Goal: Transaction & Acquisition: Purchase product/service

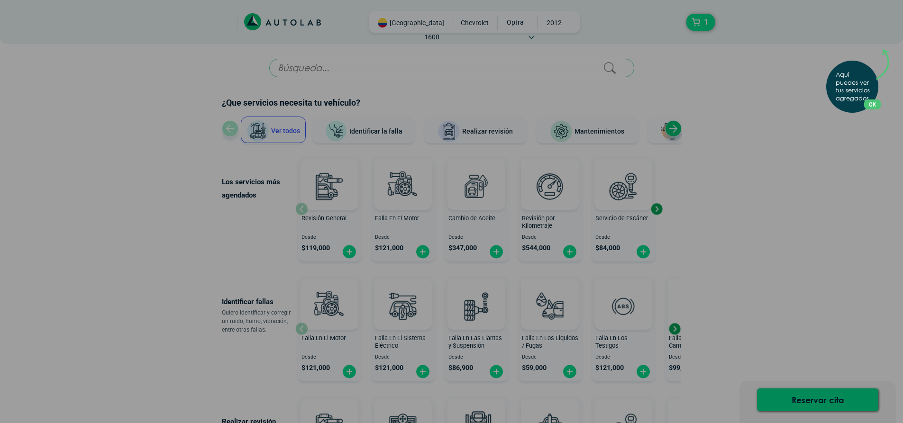
click at [851, 217] on div "Aquí puedes ver tus servicios agregados. OK .aex,.bex{fill:none!important;strok…" at bounding box center [451, 211] width 903 height 423
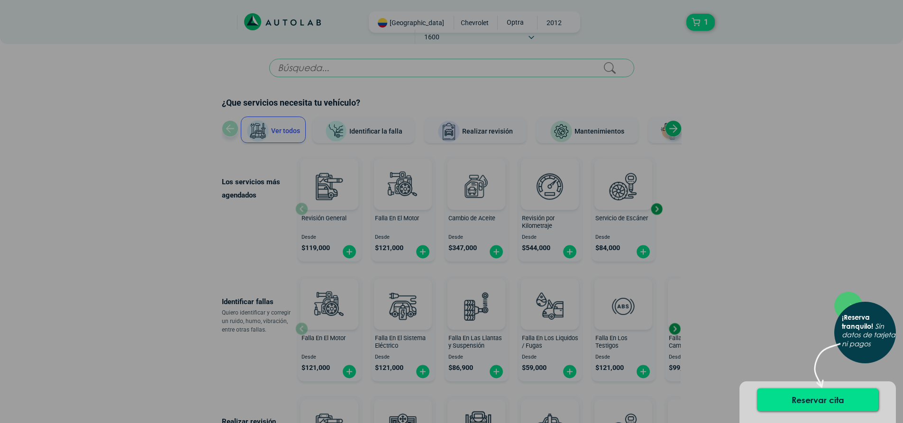
click at [787, 155] on div "× ¡Reserva tranquilo! Sin datos de tarjeta ni pagos" at bounding box center [451, 211] width 903 height 423
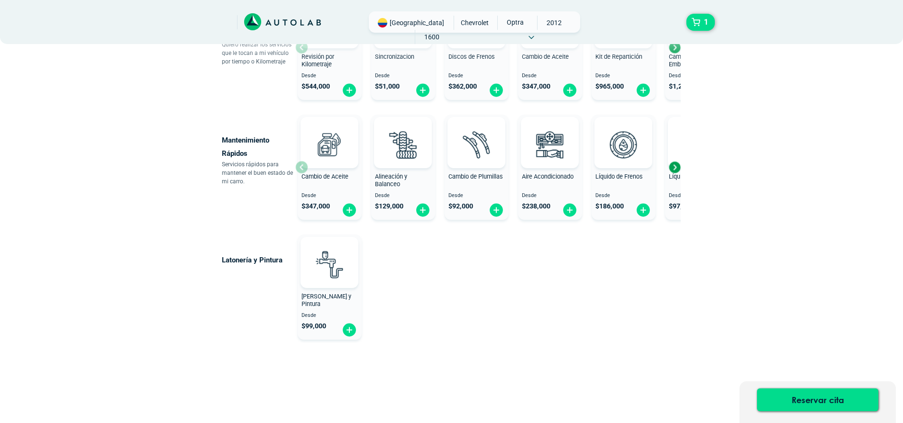
scroll to position [525, 0]
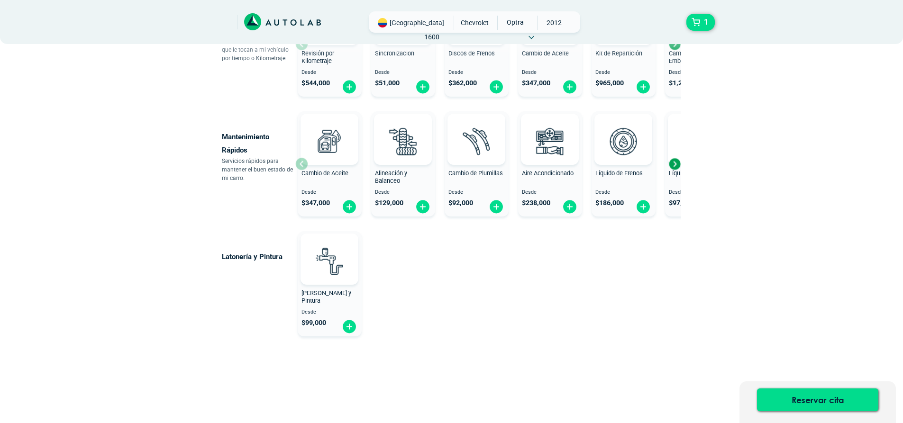
click at [677, 163] on div "Next slide" at bounding box center [674, 164] width 14 height 14
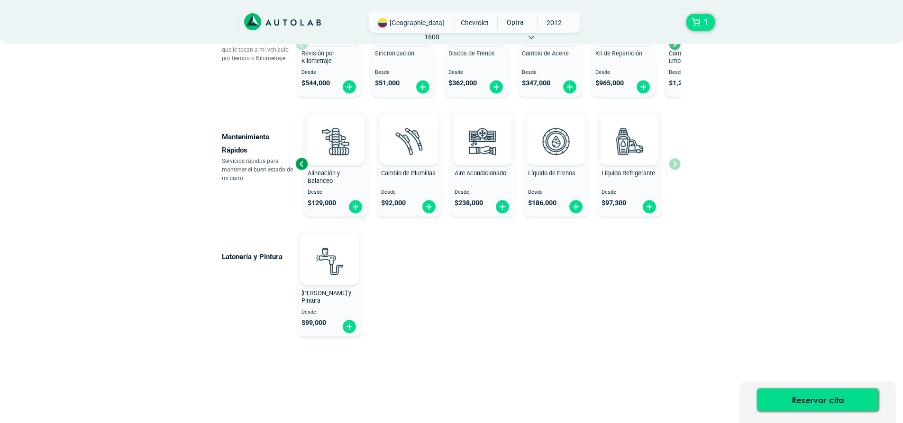
click at [677, 163] on div "Cambio de Aceite Desde $ 347,000 Alineación y Balanceo Desde $ 129,000 Cambio d…" at bounding box center [487, 164] width 385 height 113
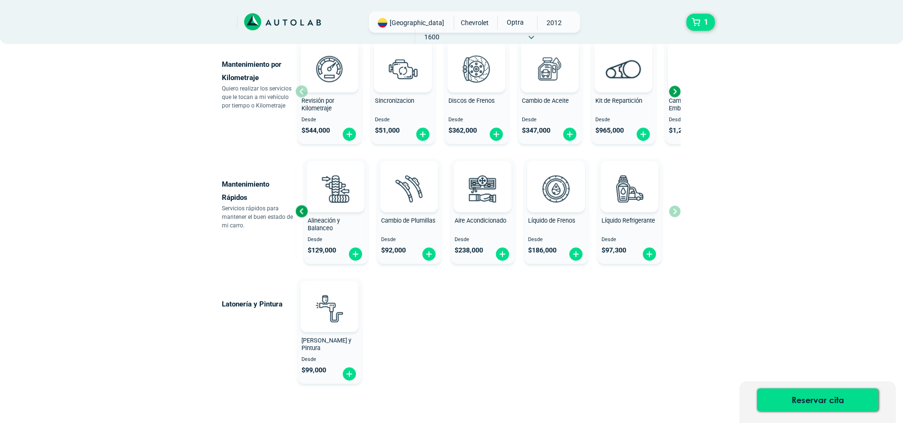
click at [676, 86] on div "Next slide" at bounding box center [674, 91] width 14 height 14
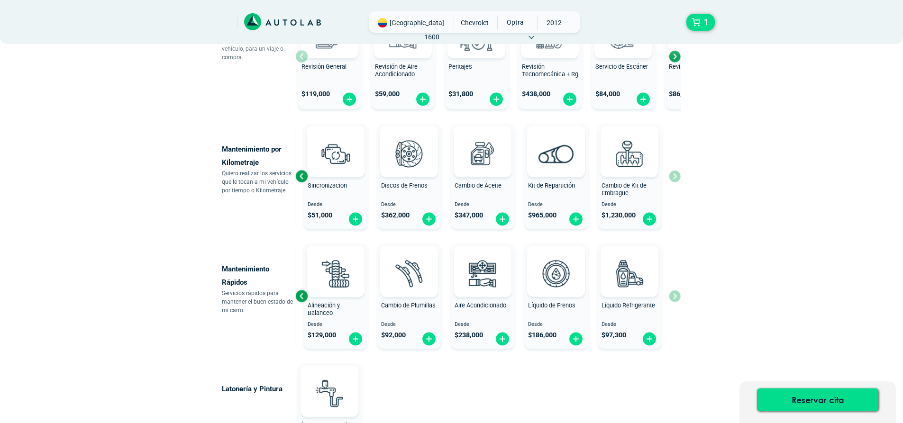
scroll to position [382, 0]
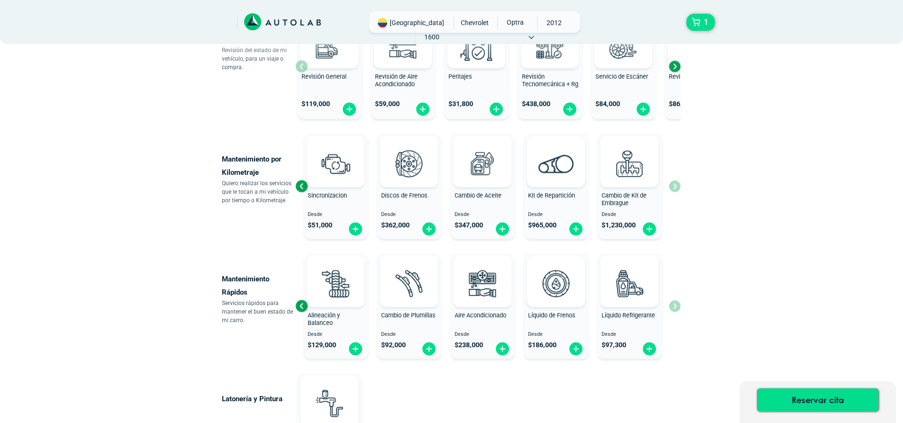
click at [676, 67] on div "Next slide" at bounding box center [674, 66] width 14 height 14
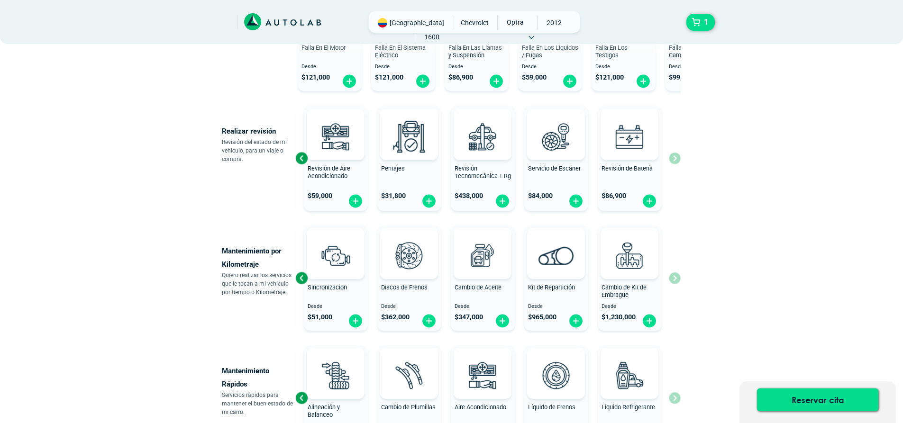
scroll to position [288, 0]
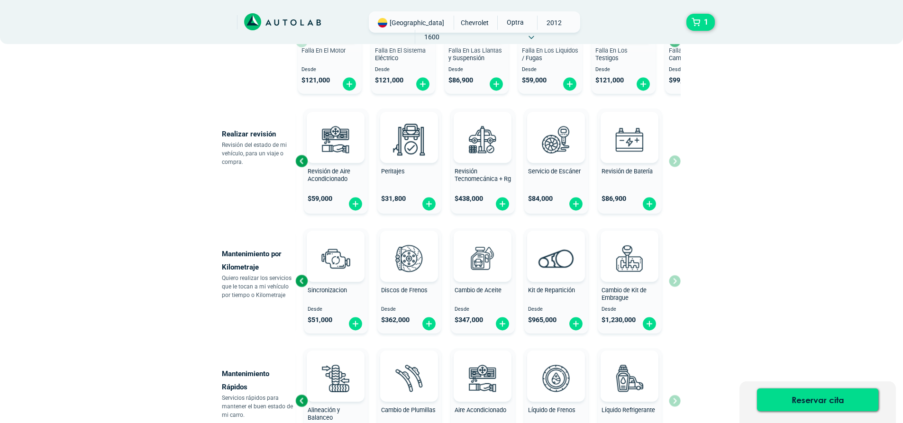
click at [299, 159] on div "Previous slide" at bounding box center [301, 161] width 14 height 14
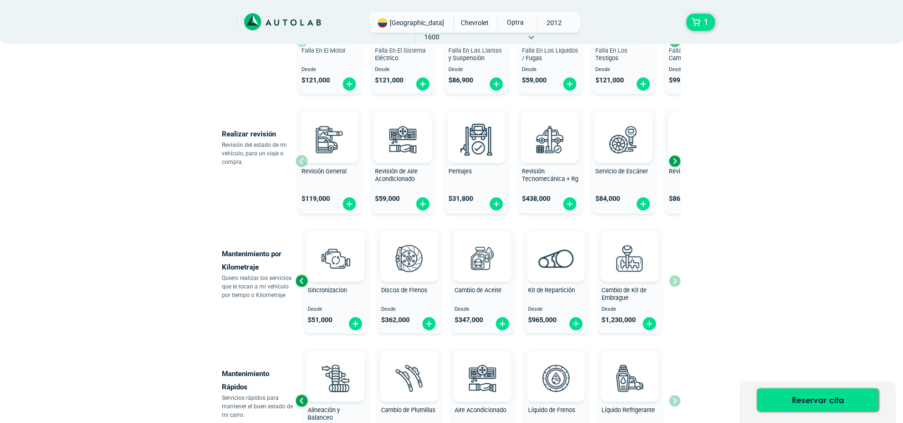
click at [679, 160] on div "Next slide" at bounding box center [674, 161] width 14 height 14
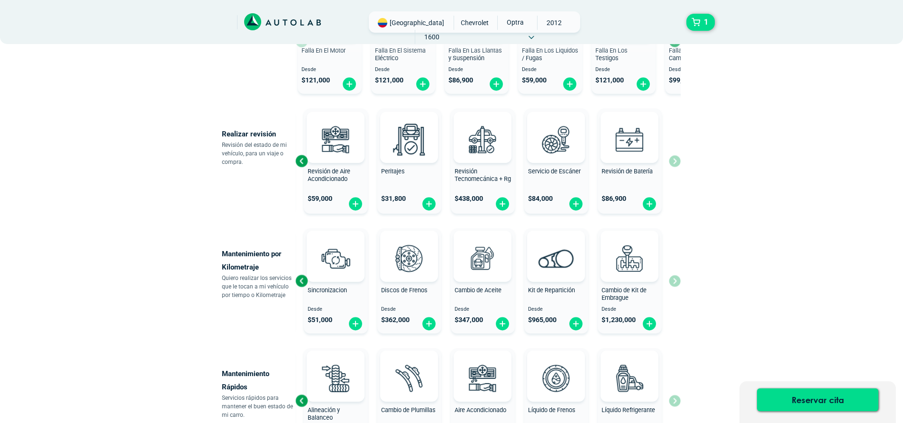
scroll to position [193, 0]
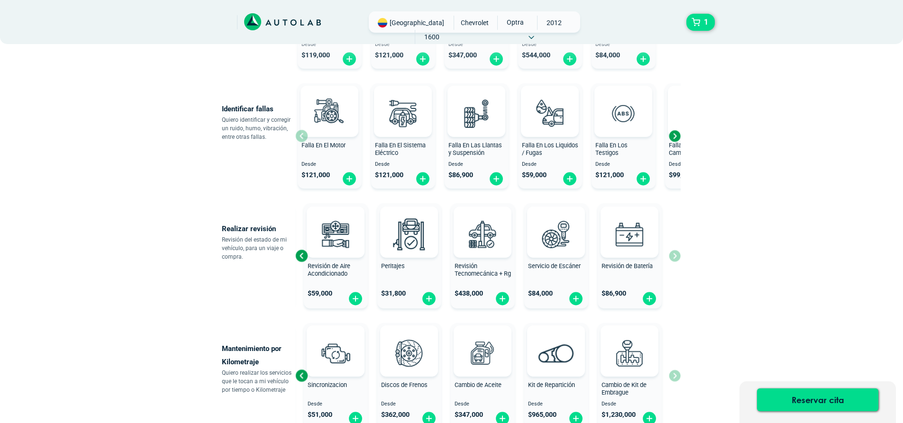
click at [678, 135] on div "Next slide" at bounding box center [674, 136] width 14 height 14
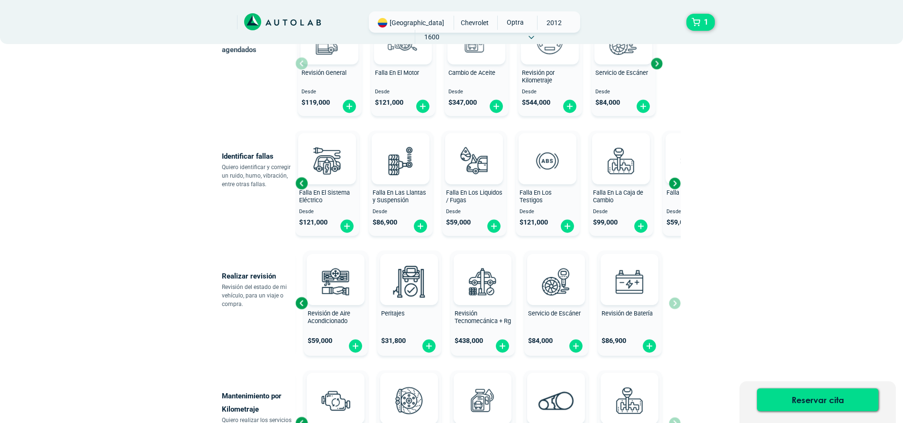
scroll to position [98, 0]
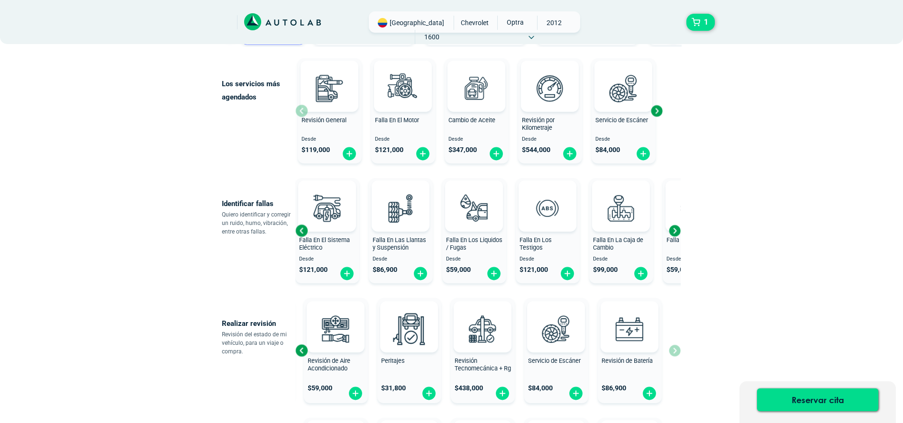
click at [656, 108] on div "Next slide" at bounding box center [656, 111] width 14 height 14
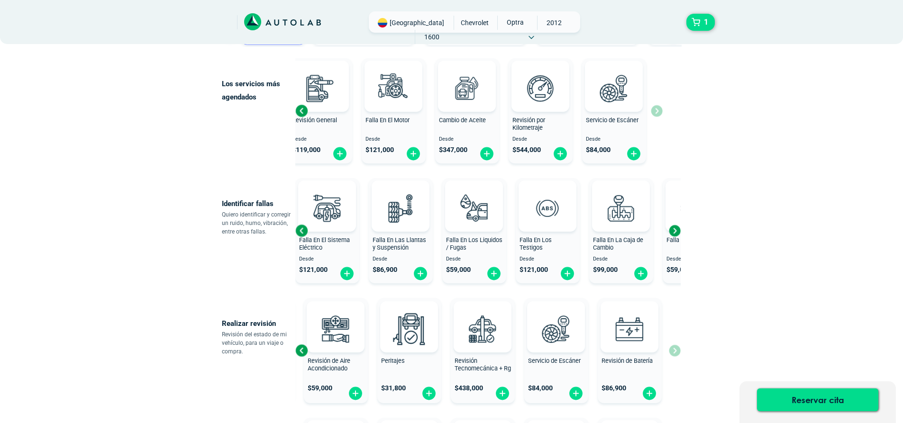
click at [653, 108] on div "Revisión General Desde $ 119,000 Falla En El Motor Desde $ 121,000 Cambio de Ac…" at bounding box center [469, 110] width 367 height 113
click at [656, 108] on div "Revisión General Desde $ 119,000 Falla En El Motor Desde $ 121,000 Cambio de Ac…" at bounding box center [478, 110] width 367 height 113
click at [301, 109] on div "Previous slide" at bounding box center [301, 111] width 14 height 14
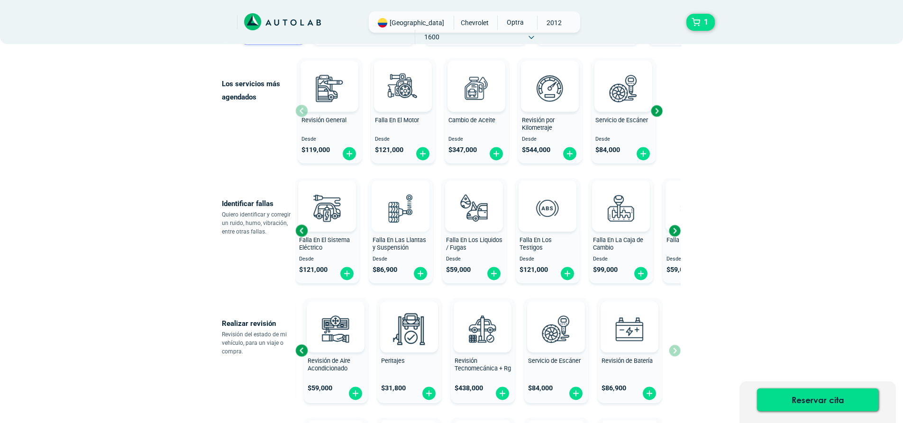
click at [404, 210] on img at bounding box center [401, 208] width 42 height 42
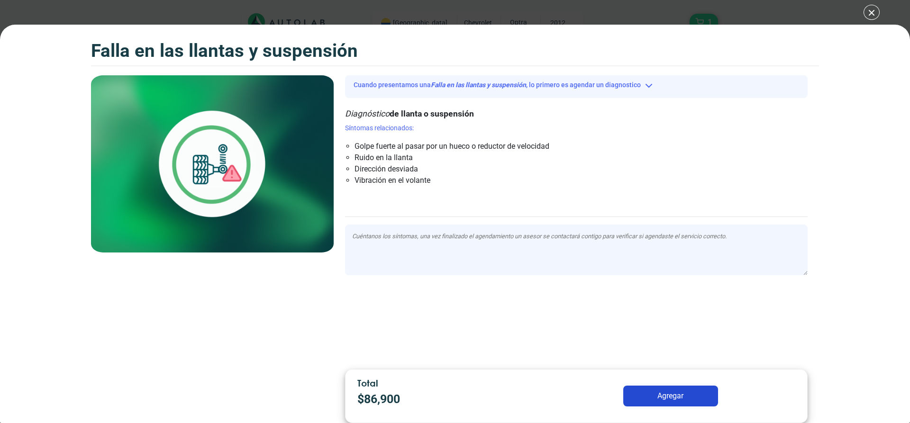
click at [863, 216] on div "Falla en las llantas y suspensión 1 Falla en las llantas y suspensión" at bounding box center [455, 224] width 910 height 399
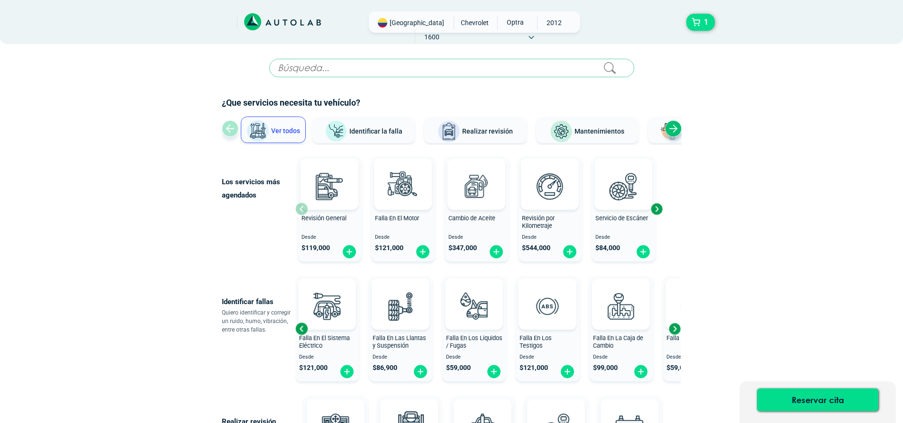
click at [418, 64] on input "text" at bounding box center [451, 68] width 365 height 18
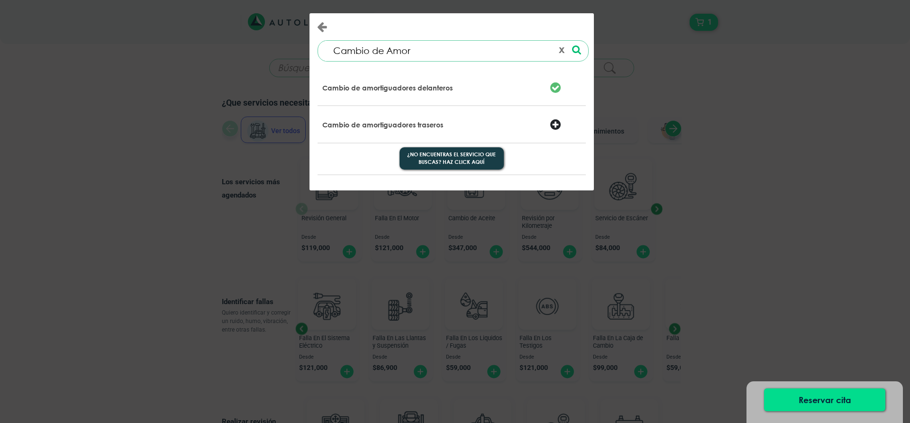
type input "Cambio de Amor"
click at [427, 85] on p "Cambio de amortiguadores delanteros" at bounding box center [387, 87] width 130 height 9
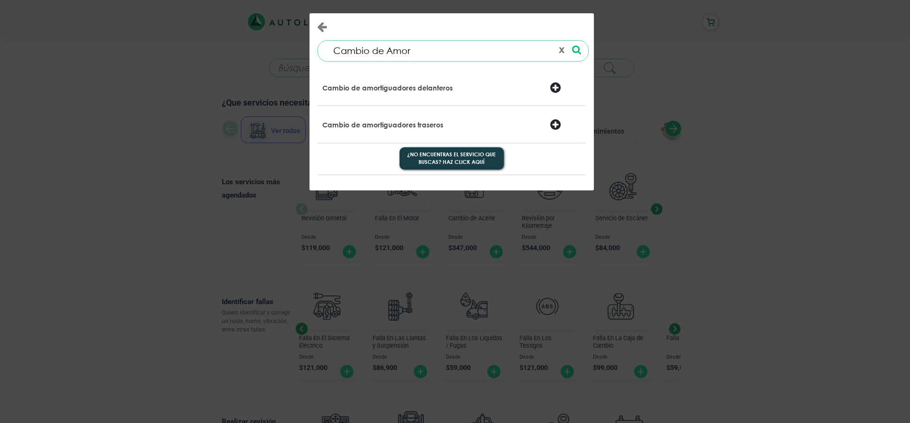
click at [557, 88] on div at bounding box center [565, 88] width 45 height 13
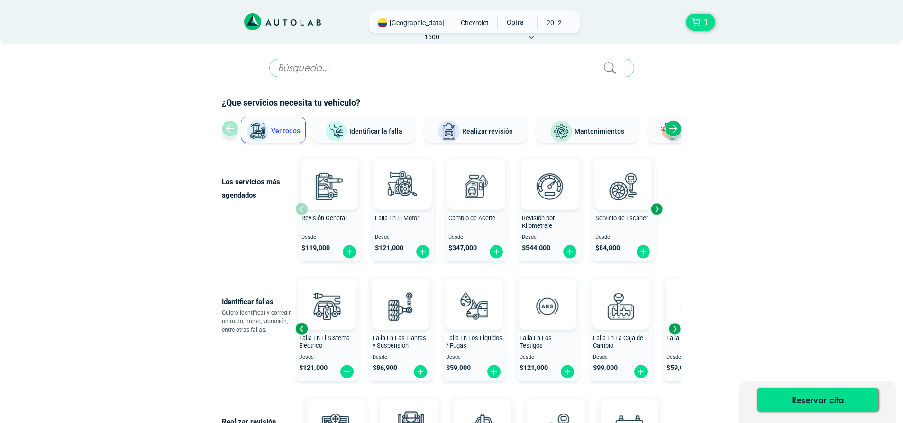
click at [675, 126] on div "Next slide" at bounding box center [673, 128] width 17 height 17
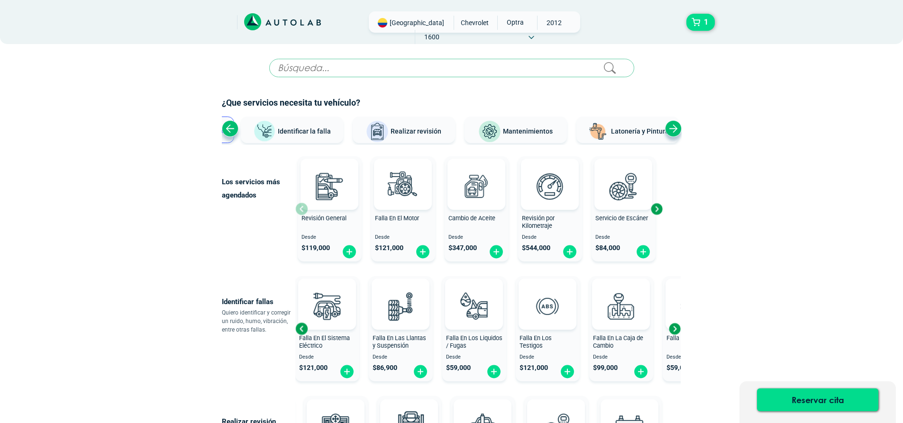
click at [675, 126] on div "Next slide" at bounding box center [673, 128] width 17 height 17
click at [221, 130] on div "Ver todos Identificar la falla Realizar revisión Mantenimientos Latonería y Pin…" at bounding box center [364, 131] width 422 height 28
click at [225, 129] on div "Previous slide" at bounding box center [230, 128] width 17 height 17
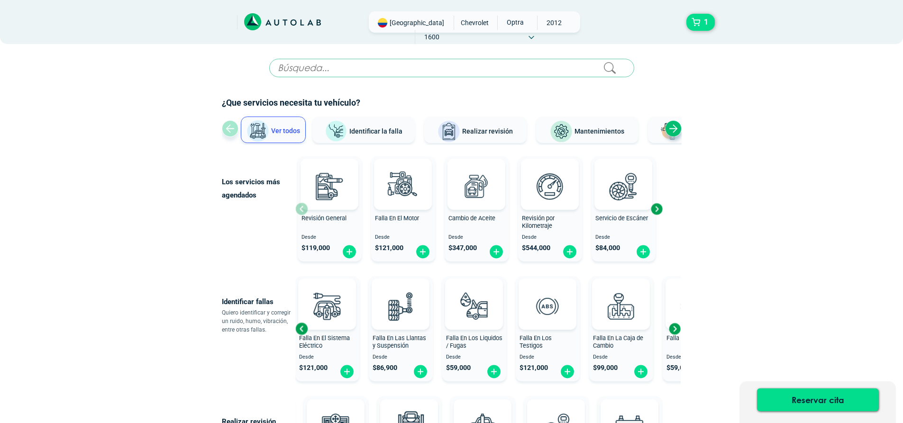
click at [225, 129] on div "Ver todos Identificar la falla Realizar revisión Mantenimientos Latonería y Pin…" at bounding box center [452, 131] width 460 height 28
click at [580, 134] on span "Mantenimientos" at bounding box center [599, 131] width 50 height 8
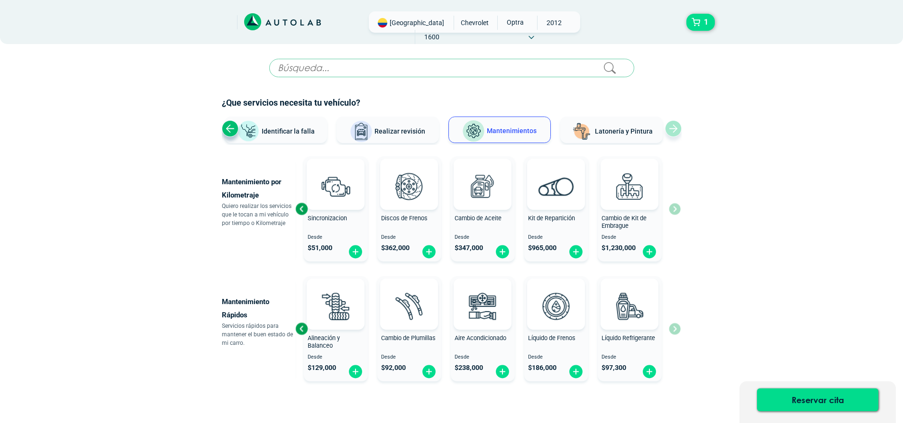
scroll to position [45, 0]
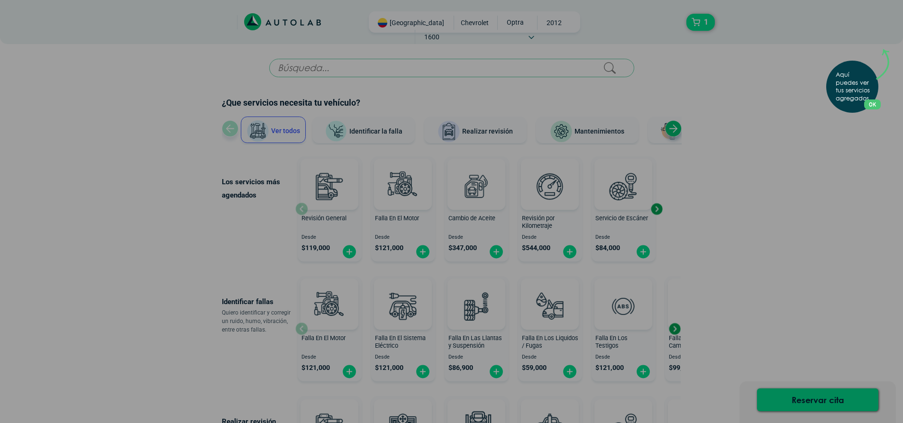
click at [675, 328] on div "Aquí puedes ver tus servicios agregados. OK .aex,.bex{fill:none!important;strok…" at bounding box center [451, 211] width 903 height 423
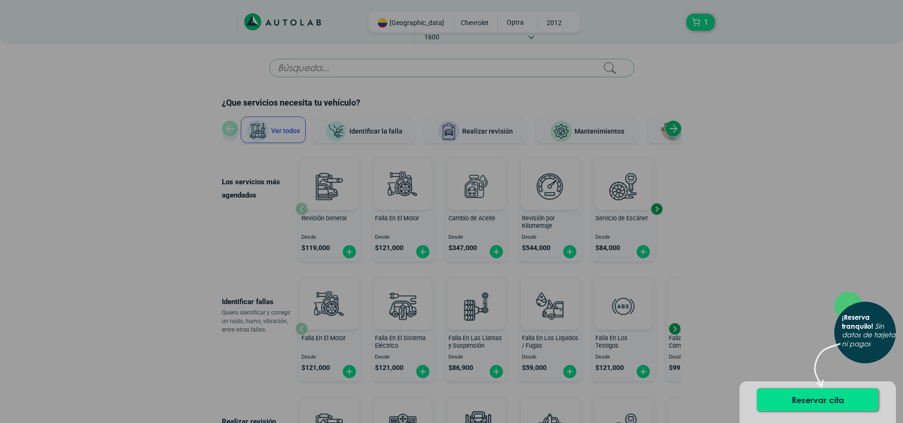
click at [679, 327] on div "× ¡Reserva tranquilo! Sin datos de tarjeta ni pagos" at bounding box center [451, 211] width 903 height 423
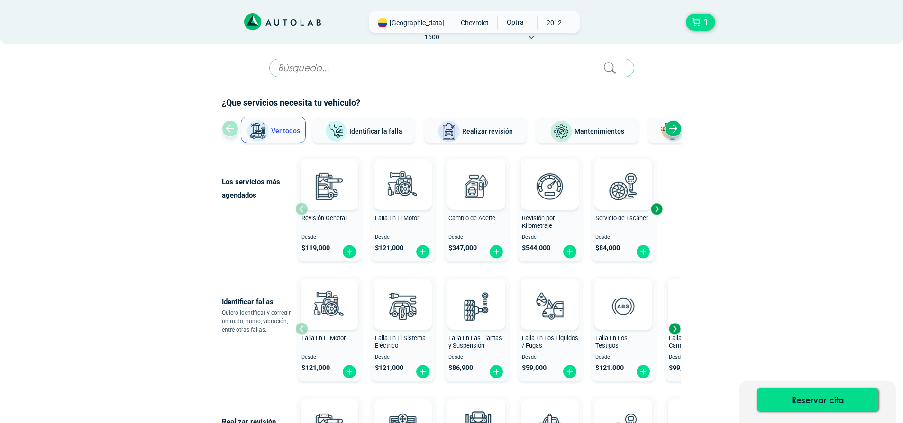
click at [676, 327] on div "Next slide" at bounding box center [674, 329] width 14 height 14
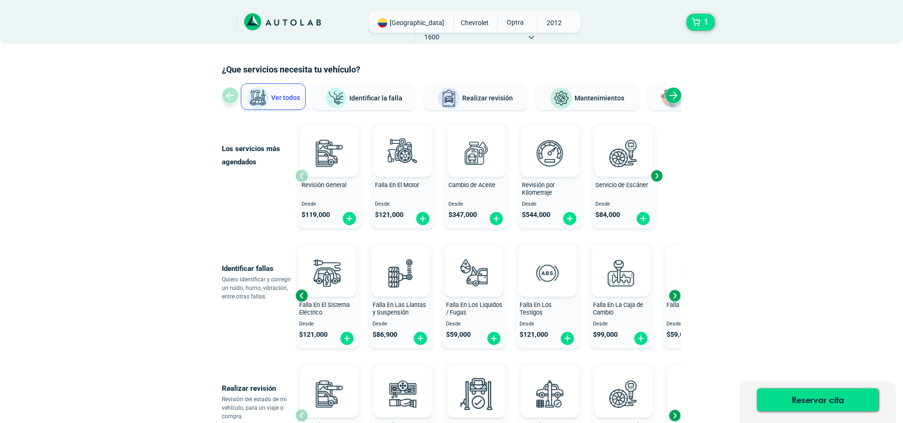
scroll to position [47, 0]
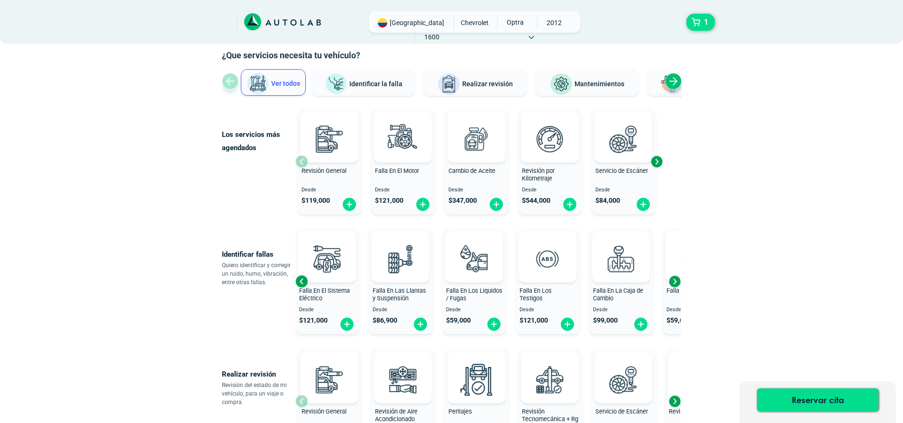
click at [675, 280] on div "Next slide" at bounding box center [674, 281] width 14 height 14
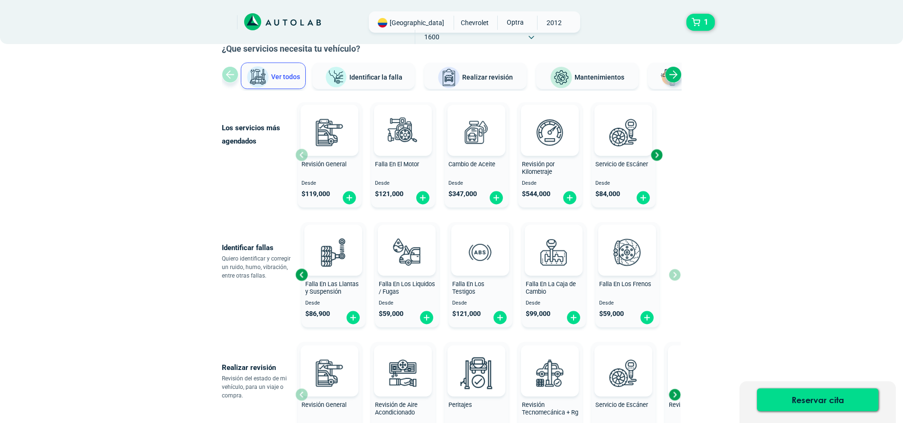
scroll to position [0, 0]
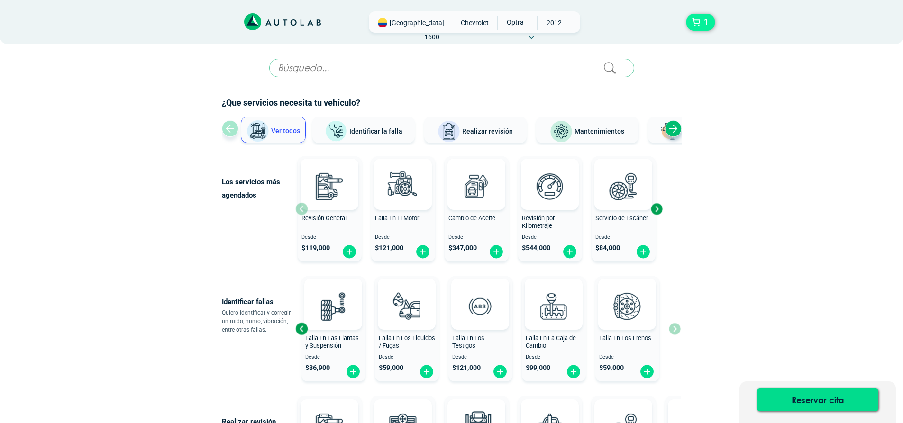
click at [701, 24] on span "1" at bounding box center [705, 22] width 9 height 16
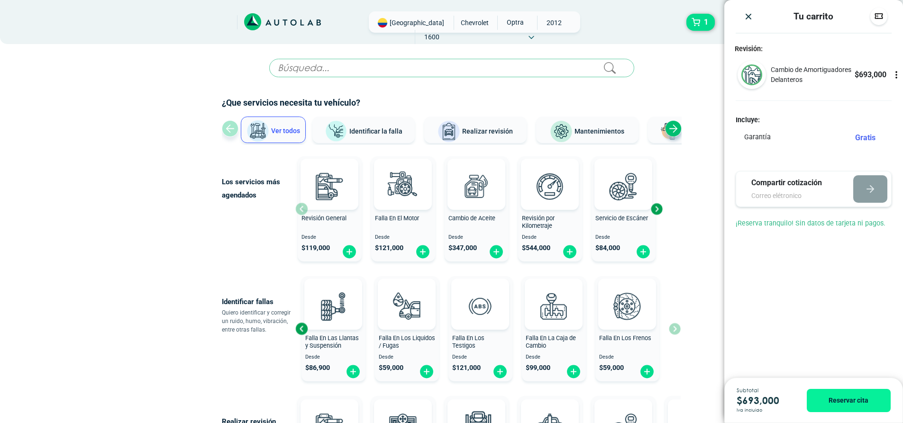
click at [895, 73] on icon at bounding box center [895, 74] width 9 height 9
click at [895, 73] on icon at bounding box center [896, 75] width 6 height 8
